Goal: Information Seeking & Learning: Learn about a topic

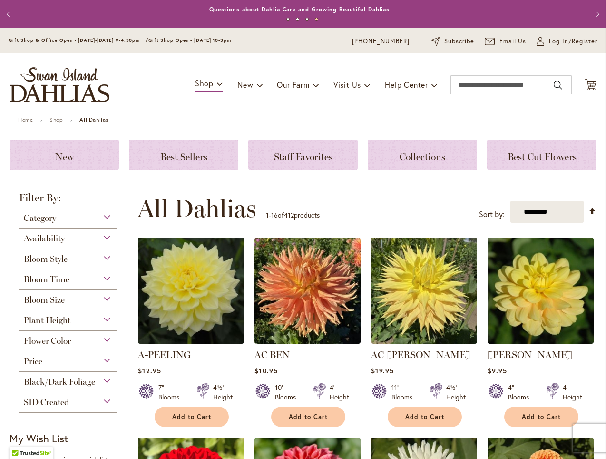
click at [105, 338] on div "Flower Color" at bounding box center [68, 338] width 98 height 15
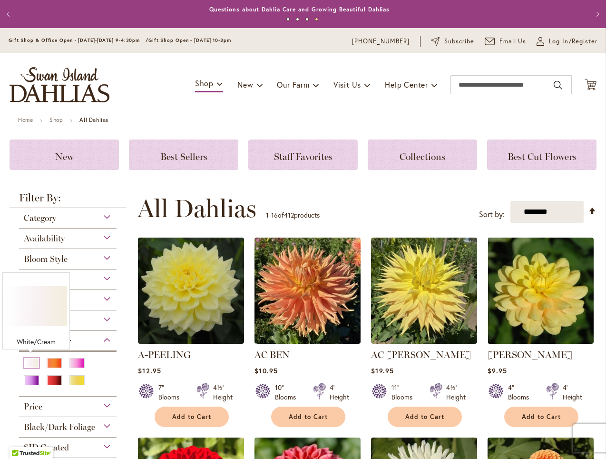
click at [29, 358] on div "White/Cream" at bounding box center [31, 363] width 15 height 10
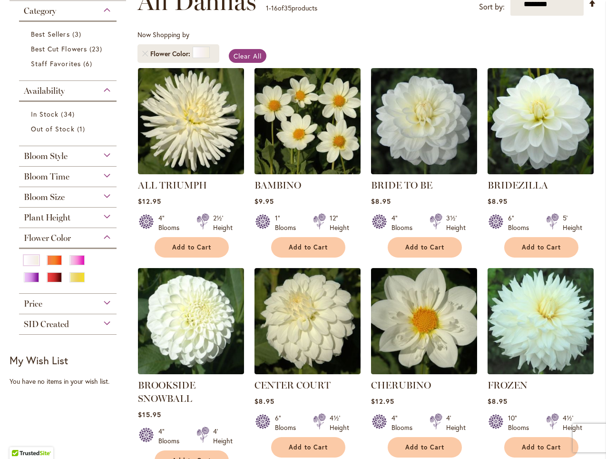
scroll to position [157, 0]
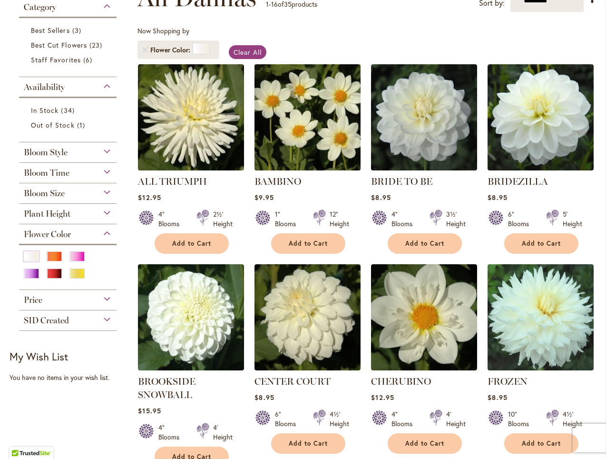
click at [304, 115] on img at bounding box center [307, 116] width 111 height 111
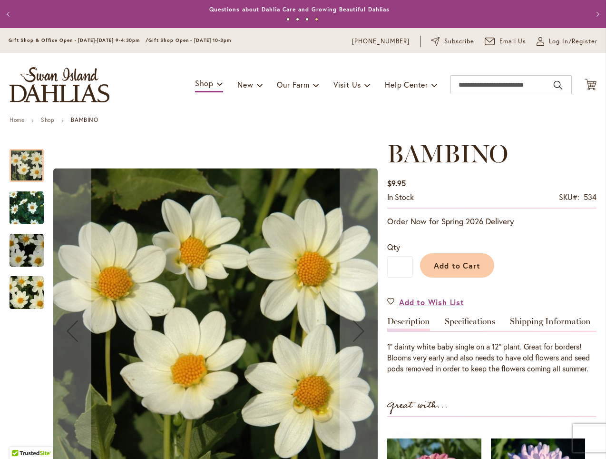
click at [25, 203] on img "BAMBINO" at bounding box center [26, 208] width 69 height 58
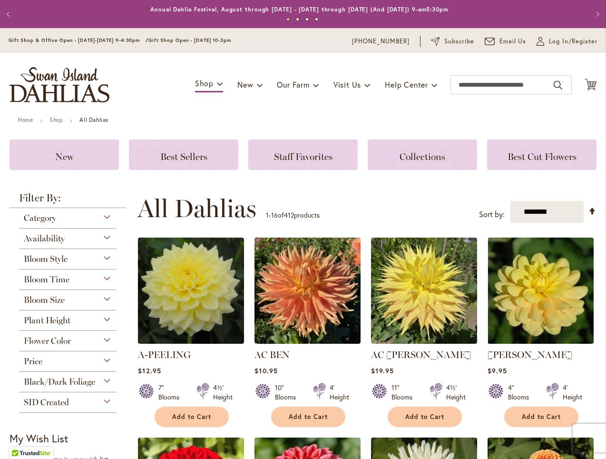
click at [106, 338] on div "Flower Color" at bounding box center [68, 338] width 98 height 15
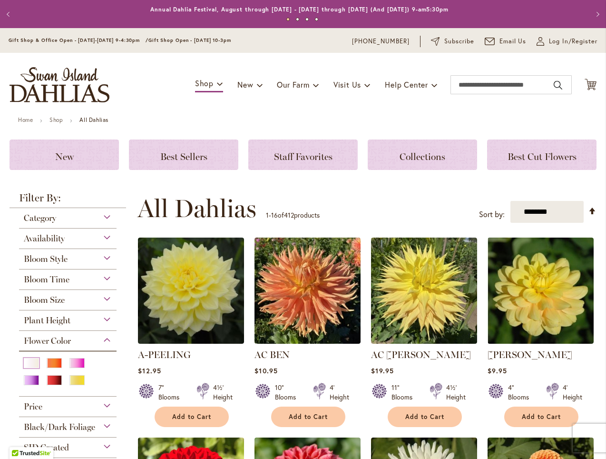
click at [29, 359] on div "White/Cream" at bounding box center [31, 363] width 15 height 10
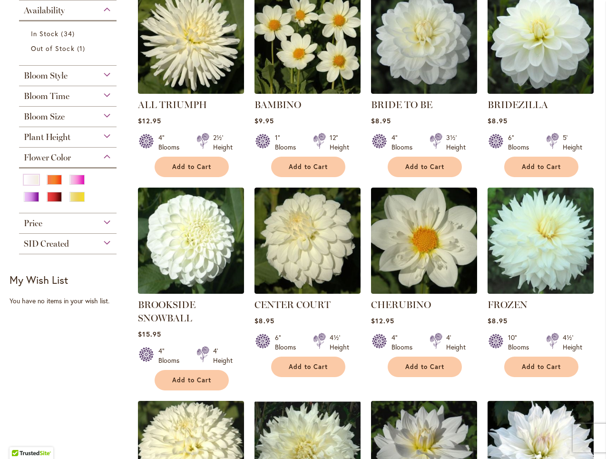
scroll to position [292, 0]
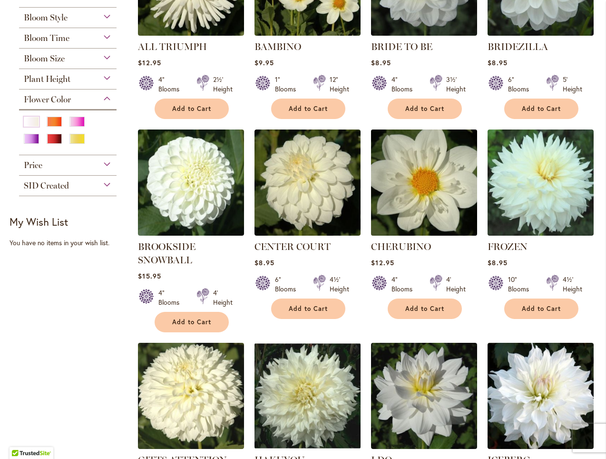
click at [433, 215] on img at bounding box center [424, 182] width 111 height 111
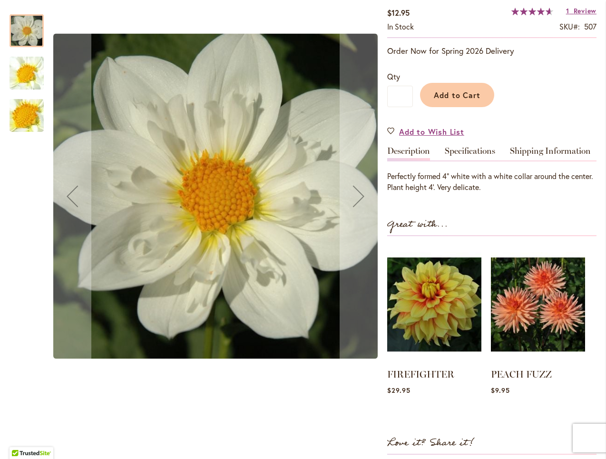
scroll to position [172, 0]
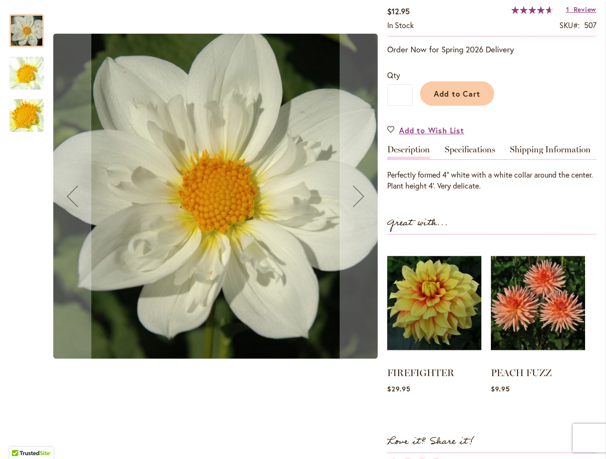
click at [34, 73] on img "CHERUBINO" at bounding box center [26, 73] width 69 height 51
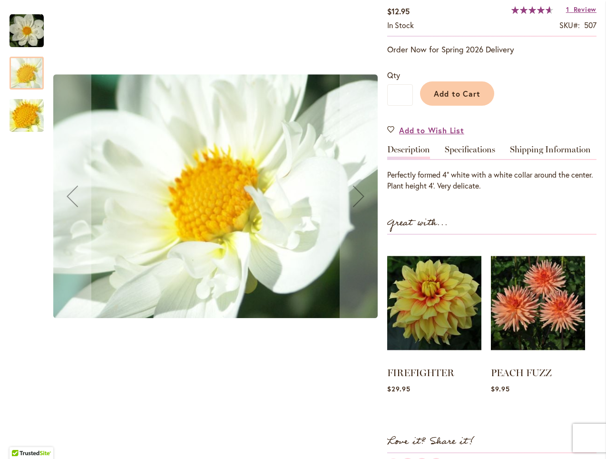
click at [27, 115] on img "CHERUBINO" at bounding box center [26, 115] width 69 height 51
